Goal: Information Seeking & Learning: Learn about a topic

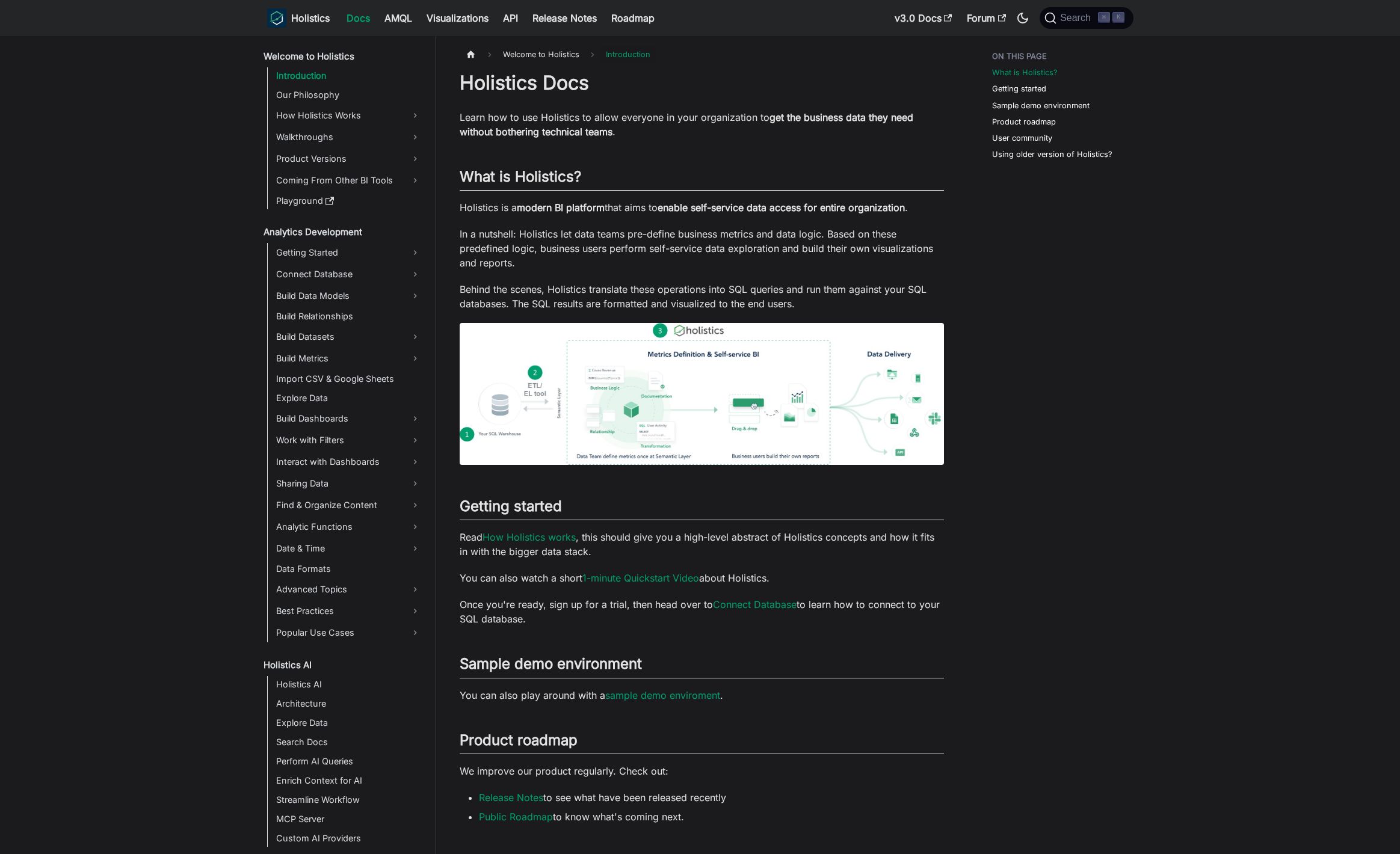
click at [1071, 31] on nav "Holistics Docs AMQL Visualizations API Release Notes Roadmap v3.0 Docs Forum Se…" at bounding box center [700, 18] width 1400 height 36
click at [1074, 24] on span "Search" at bounding box center [1071, 18] width 54 height 12
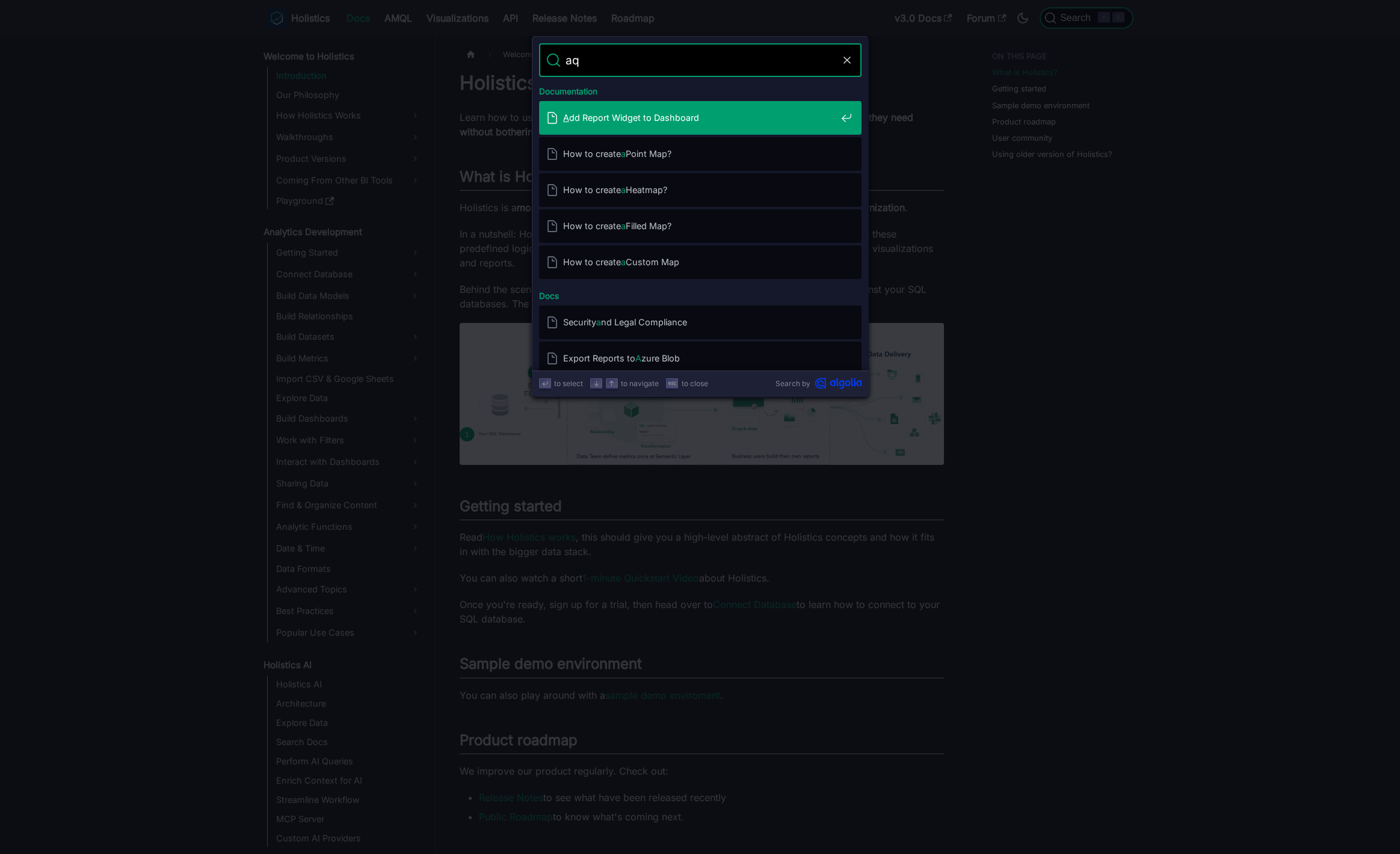
type input "aql"
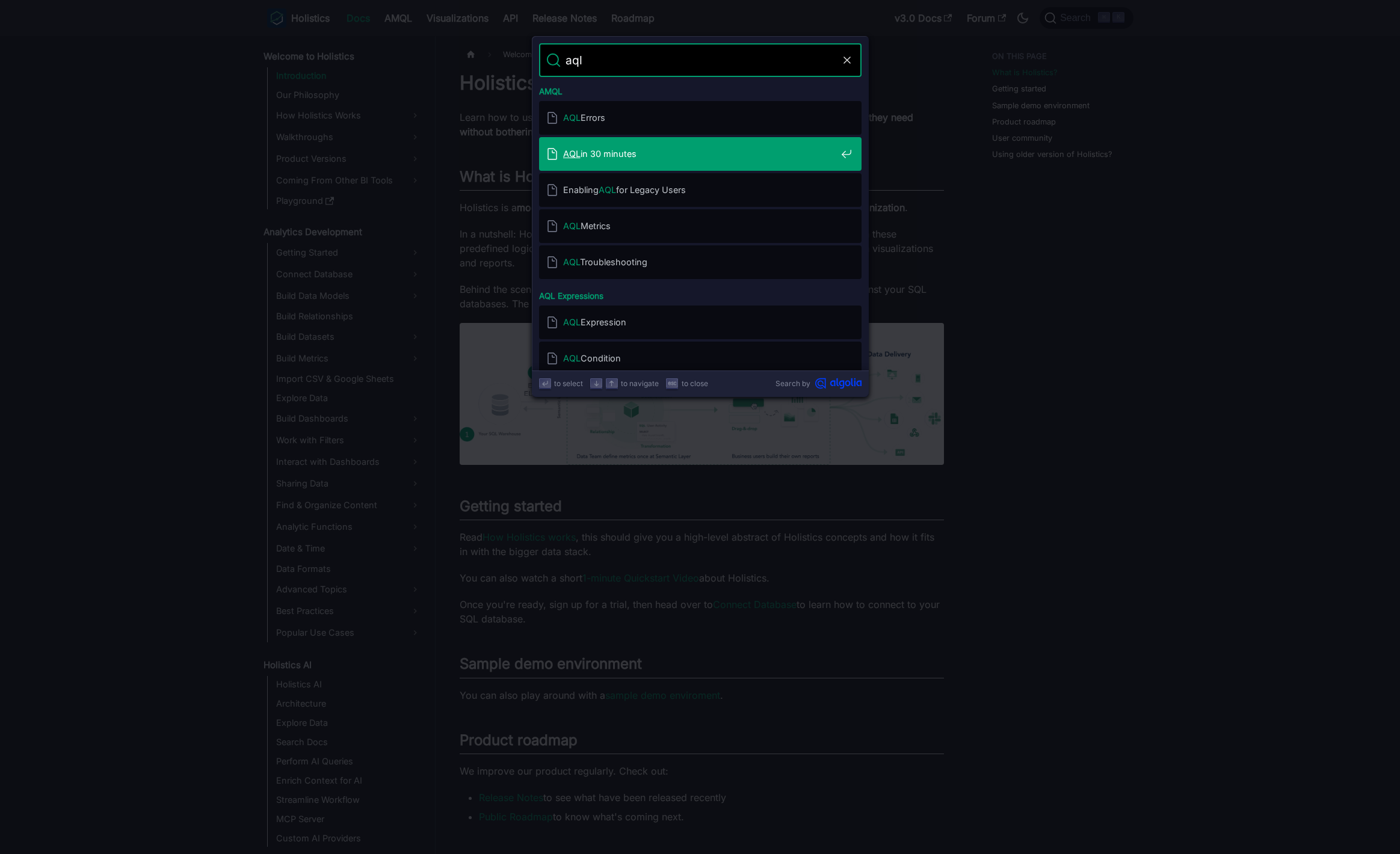
click at [643, 145] on div "AQL in 30 minutes" at bounding box center [704, 154] width 315 height 34
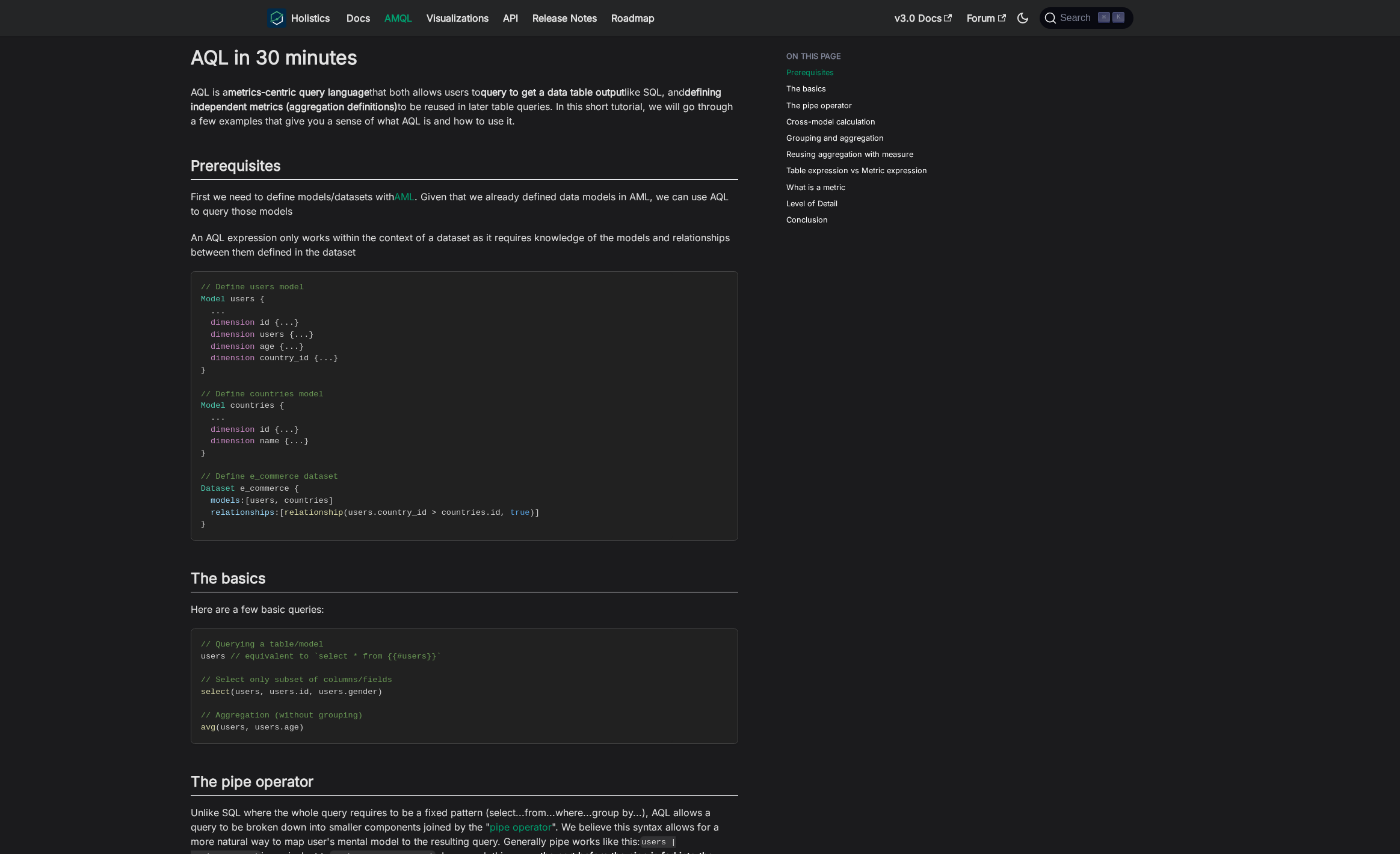
click at [398, 18] on link "AMQL" at bounding box center [399, 18] width 43 height 20
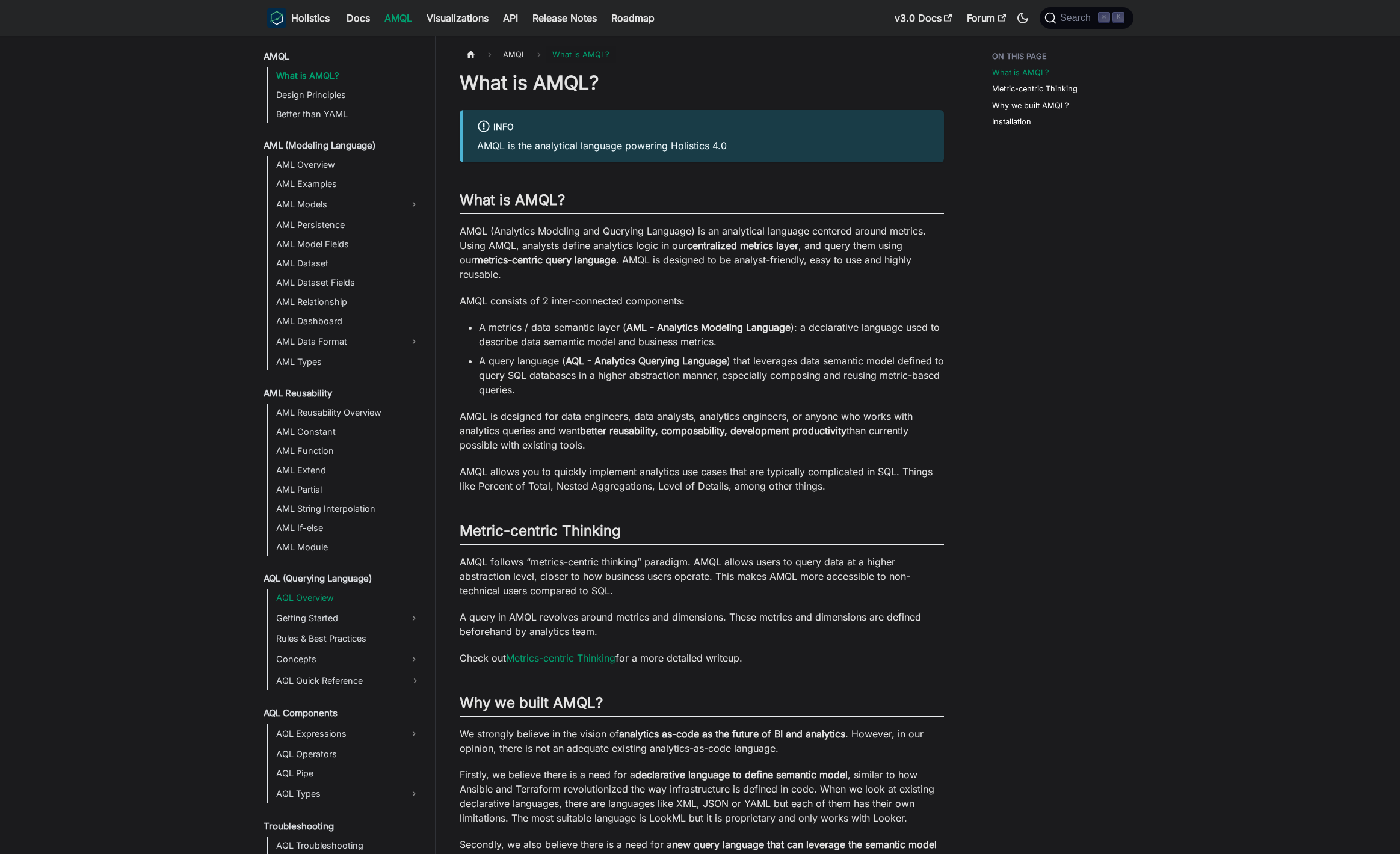
click at [329, 594] on link "AQL Overview" at bounding box center [349, 598] width 152 height 17
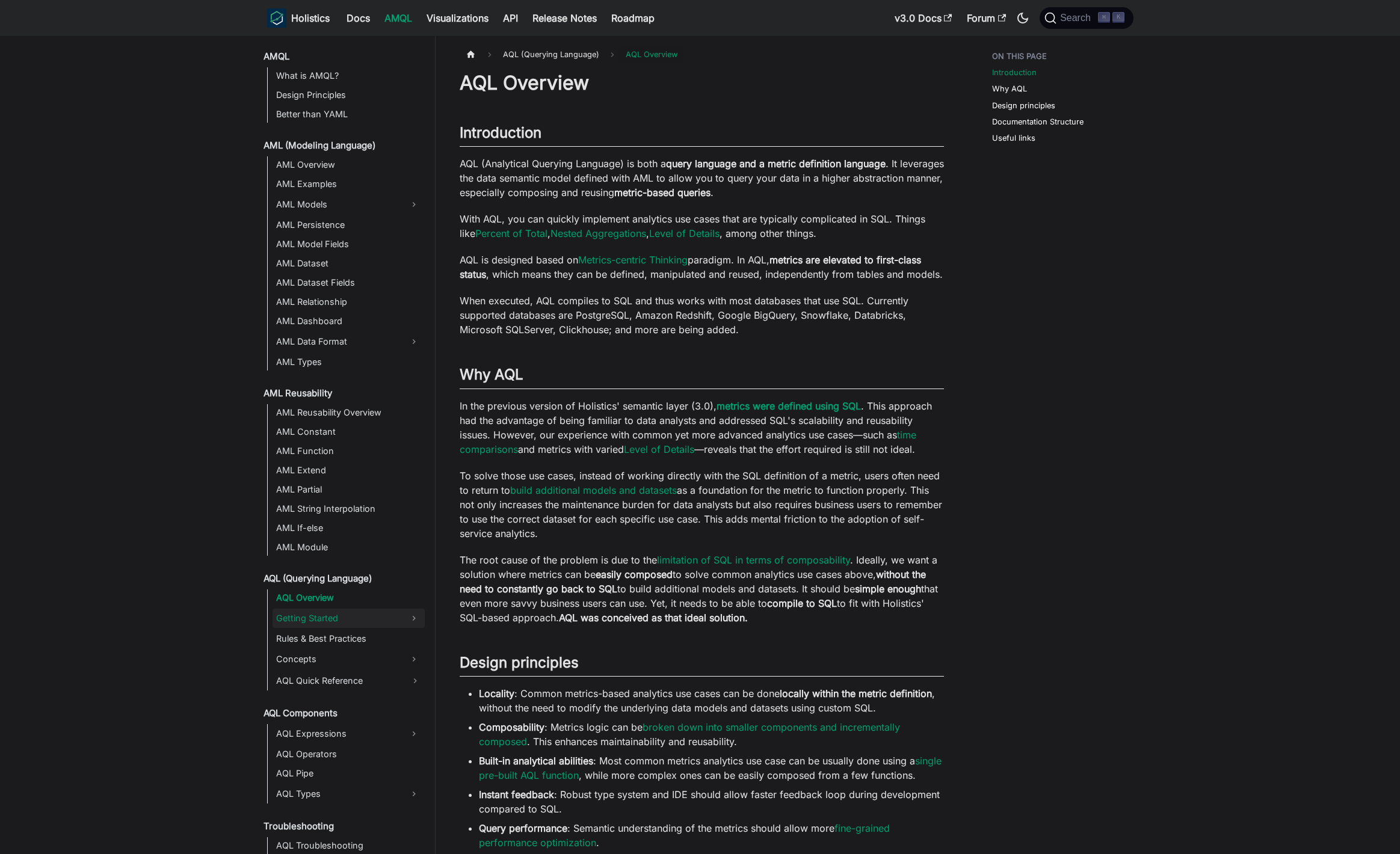
click at [349, 621] on link "Getting Started" at bounding box center [338, 618] width 131 height 20
